Goal: Transaction & Acquisition: Purchase product/service

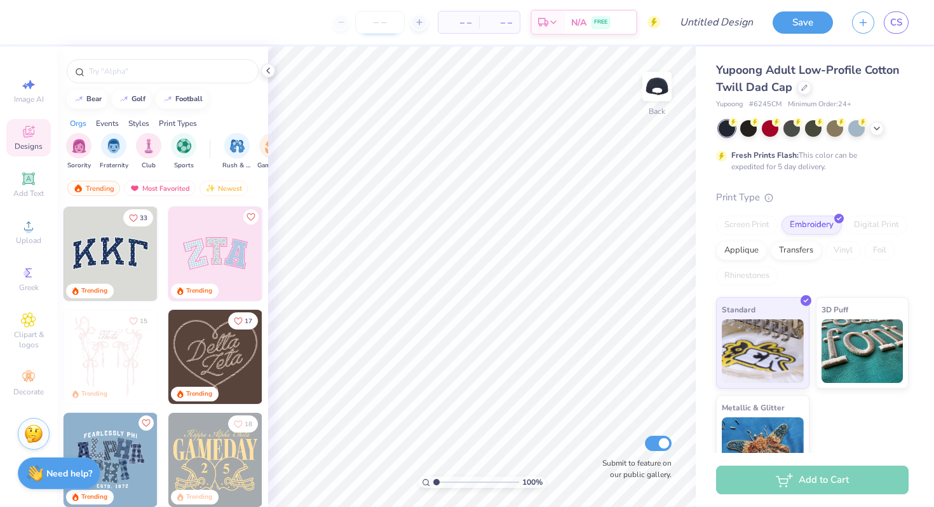
click at [386, 24] on input "number" at bounding box center [380, 22] width 50 height 23
click at [394, 20] on input "number" at bounding box center [380, 22] width 50 height 23
click at [424, 26] on div at bounding box center [419, 22] width 17 height 17
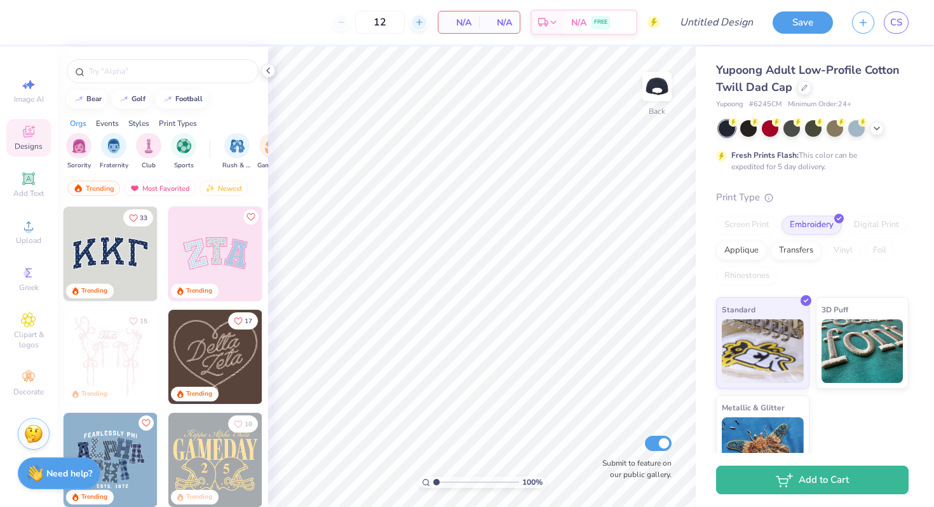
click at [424, 26] on div at bounding box center [419, 22] width 17 height 17
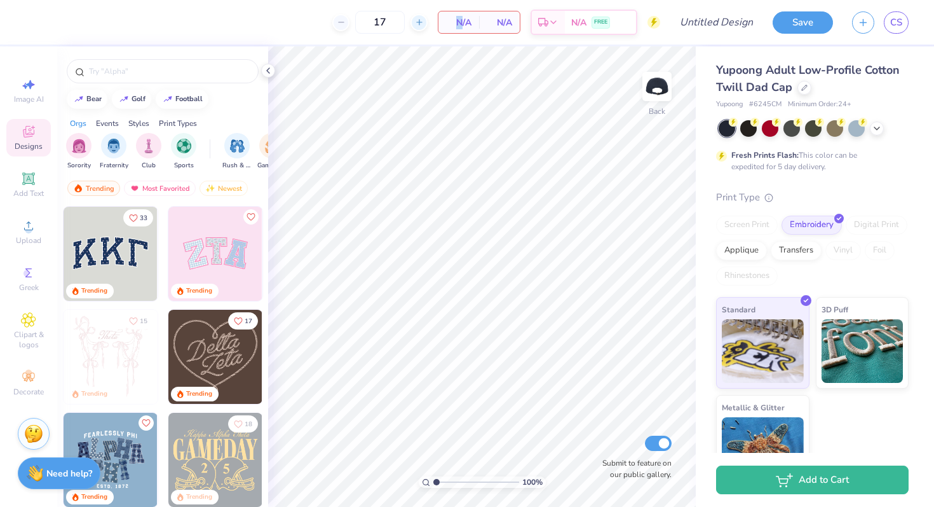
click at [424, 26] on div at bounding box center [419, 22] width 17 height 17
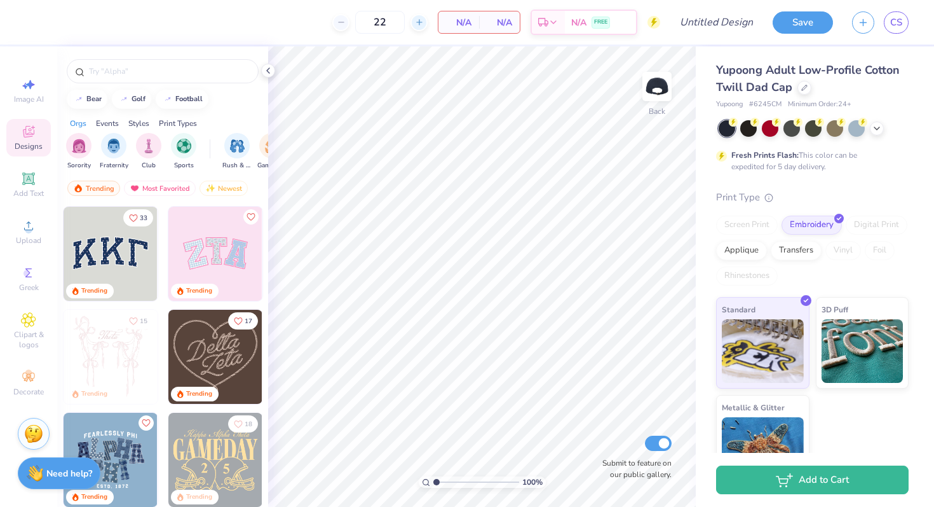
click at [413, 19] on div at bounding box center [419, 22] width 17 height 17
type input "23"
click at [460, 16] on span "N/A" at bounding box center [458, 22] width 25 height 13
click at [497, 25] on span "N/A" at bounding box center [499, 22] width 25 height 13
click at [39, 271] on div "Greek" at bounding box center [28, 278] width 44 height 37
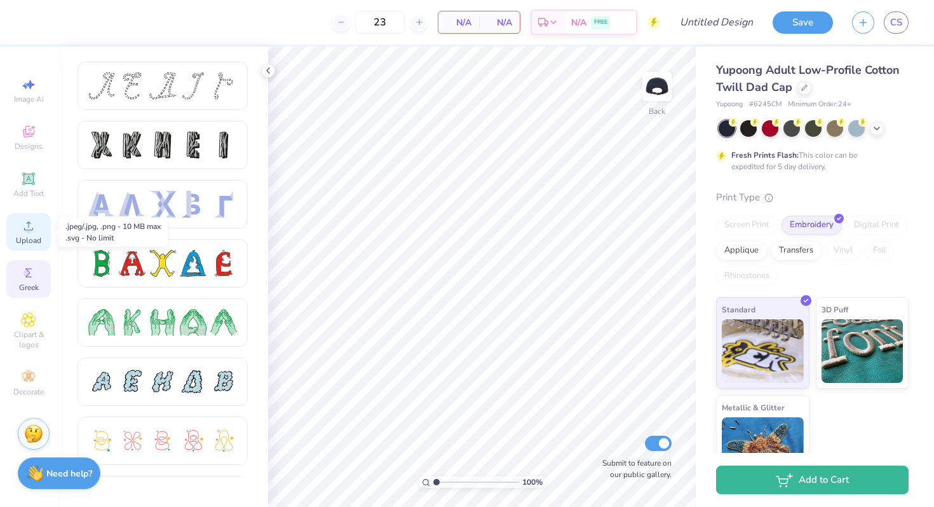
click at [34, 236] on span "Upload" at bounding box center [28, 240] width 25 height 10
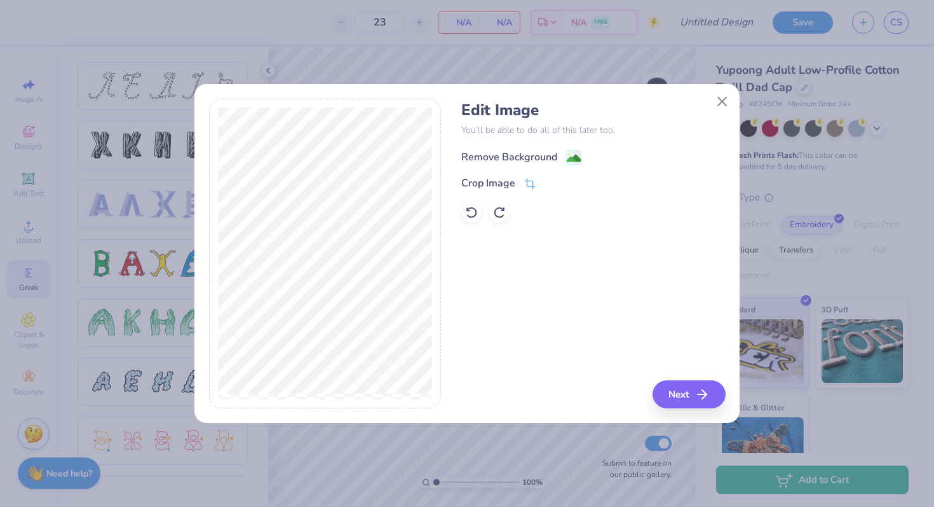
click at [573, 156] on image at bounding box center [574, 158] width 14 height 14
